Goal: Transaction & Acquisition: Purchase product/service

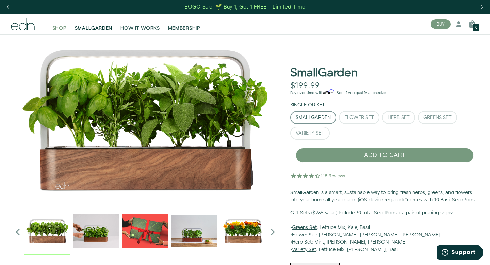
click at [62, 29] on span "SHOP" at bounding box center [59, 28] width 14 height 7
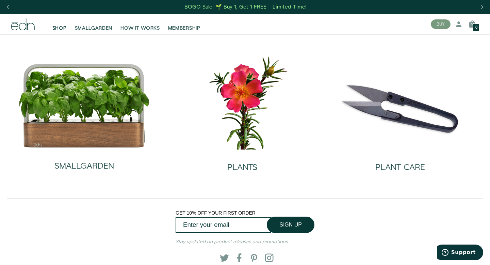
click at [132, 27] on span "HOW IT WORKS" at bounding box center [139, 28] width 39 height 7
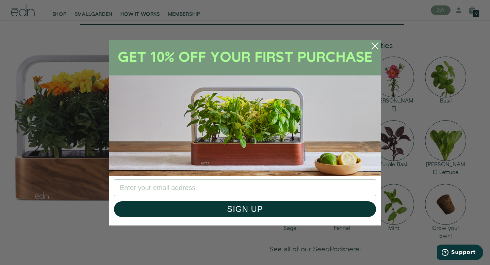
scroll to position [443, 0]
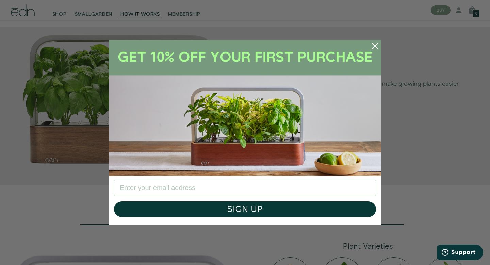
click at [371, 46] on circle "Close dialog" at bounding box center [375, 45] width 15 height 15
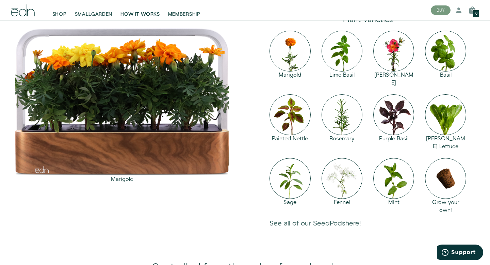
scroll to position [669, 0]
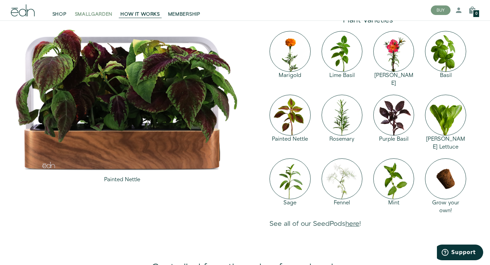
click at [93, 15] on span "SMALLGARDEN" at bounding box center [94, 14] width 38 height 7
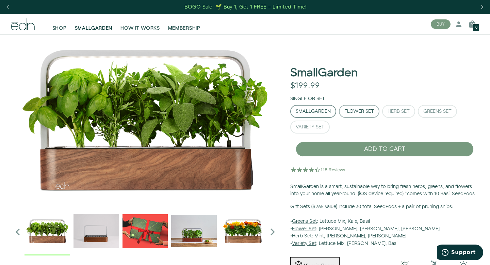
click at [363, 114] on button "Flower Set" at bounding box center [359, 111] width 40 height 13
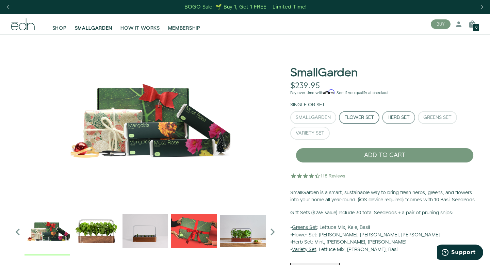
click at [397, 116] on div "Herb Set" at bounding box center [399, 117] width 22 height 5
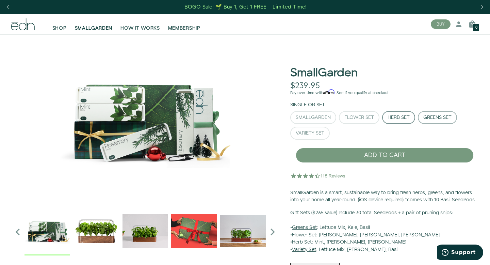
click at [425, 121] on button "Greens Set" at bounding box center [437, 117] width 39 height 13
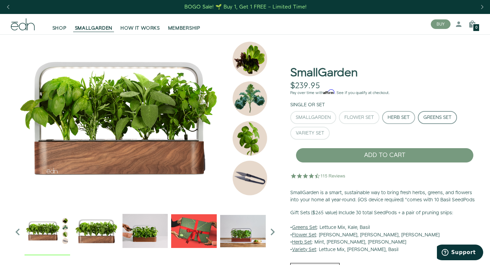
click at [401, 118] on div "Herb Set" at bounding box center [399, 117] width 22 height 5
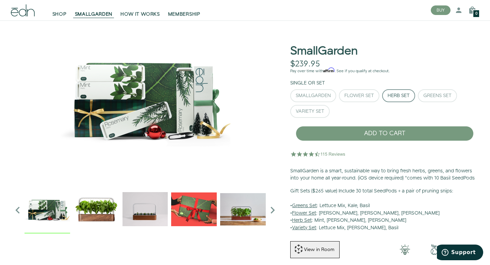
scroll to position [31, 0]
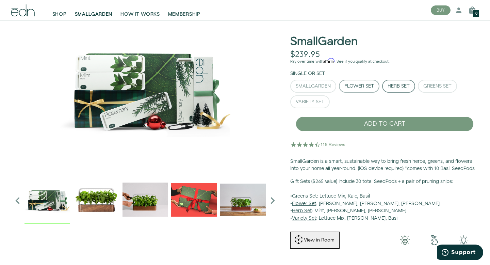
click at [365, 84] on div "Flower Set" at bounding box center [359, 86] width 30 height 5
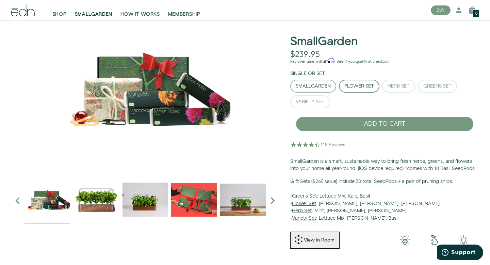
click at [309, 90] on button "SmallGarden" at bounding box center [313, 86] width 46 height 13
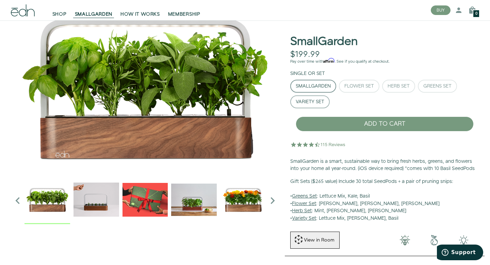
click at [311, 101] on div "Variety Set" at bounding box center [310, 101] width 29 height 5
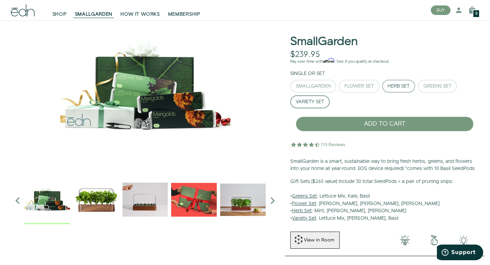
click at [402, 90] on button "Herb Set" at bounding box center [398, 86] width 33 height 13
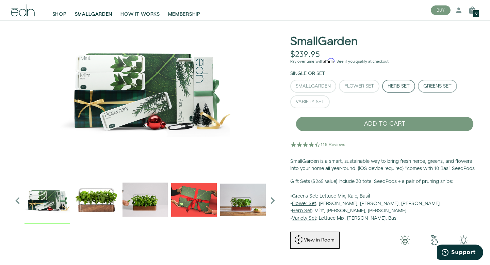
click at [436, 91] on button "Greens Set" at bounding box center [437, 86] width 39 height 13
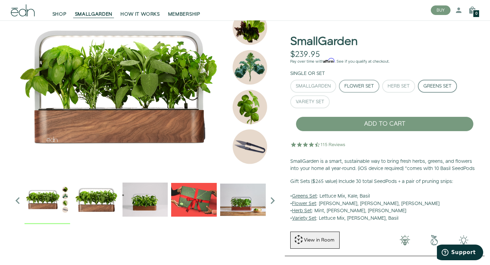
click at [350, 84] on div "Flower Set" at bounding box center [359, 86] width 30 height 5
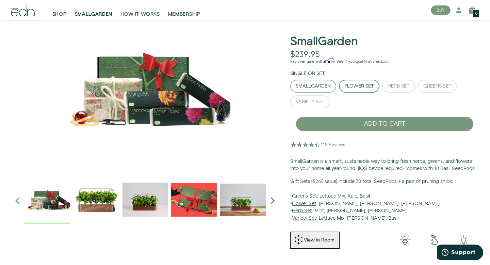
click at [316, 85] on div "SmallGarden" at bounding box center [313, 86] width 35 height 5
